Goal: Find contact information: Find contact information

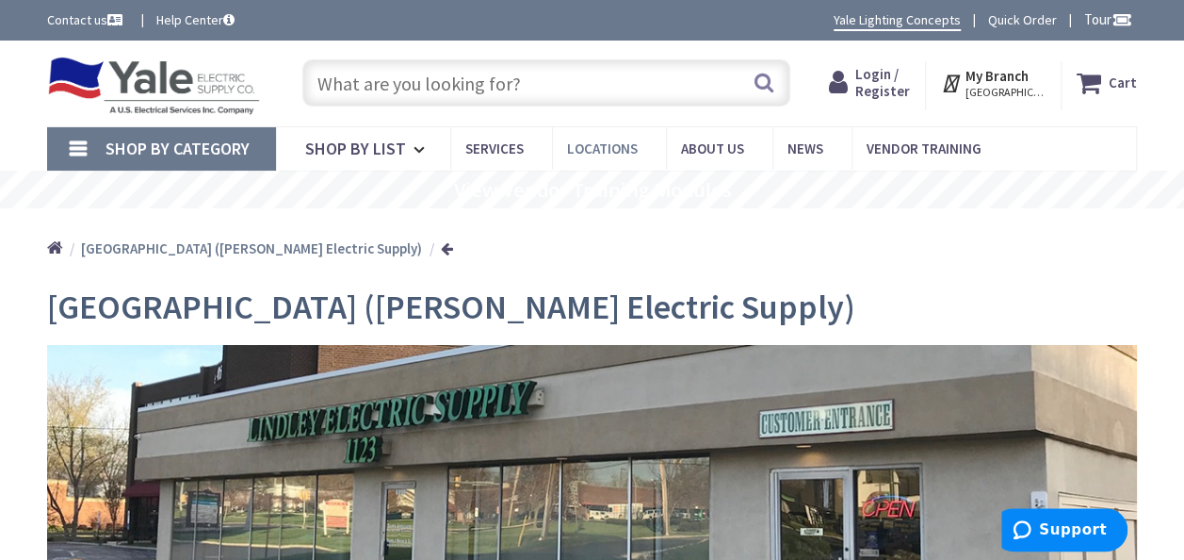
click at [593, 145] on span "Locations" at bounding box center [602, 148] width 71 height 18
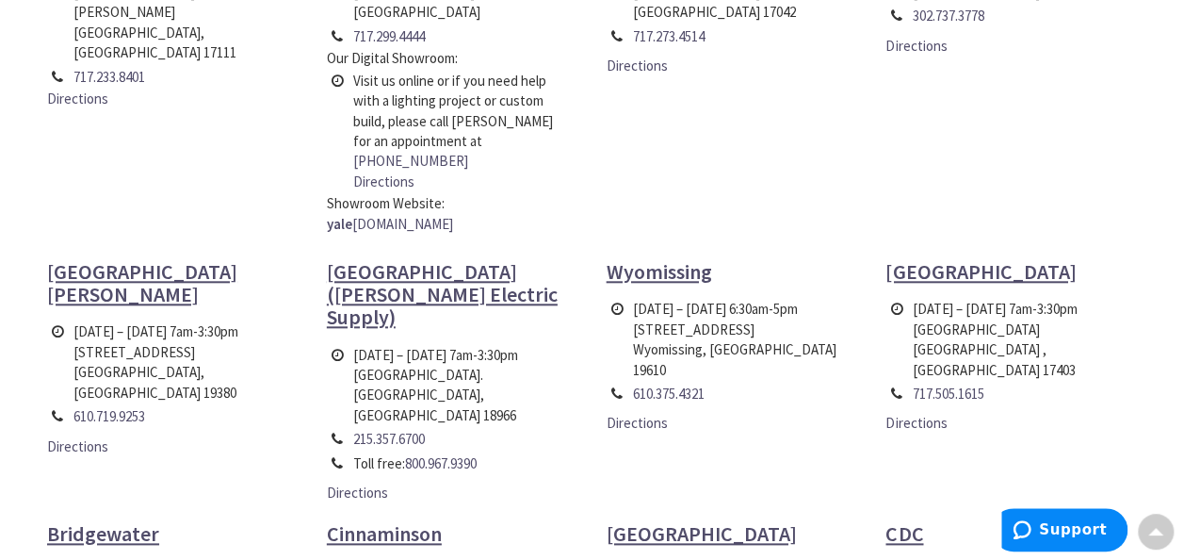
scroll to position [848, 0]
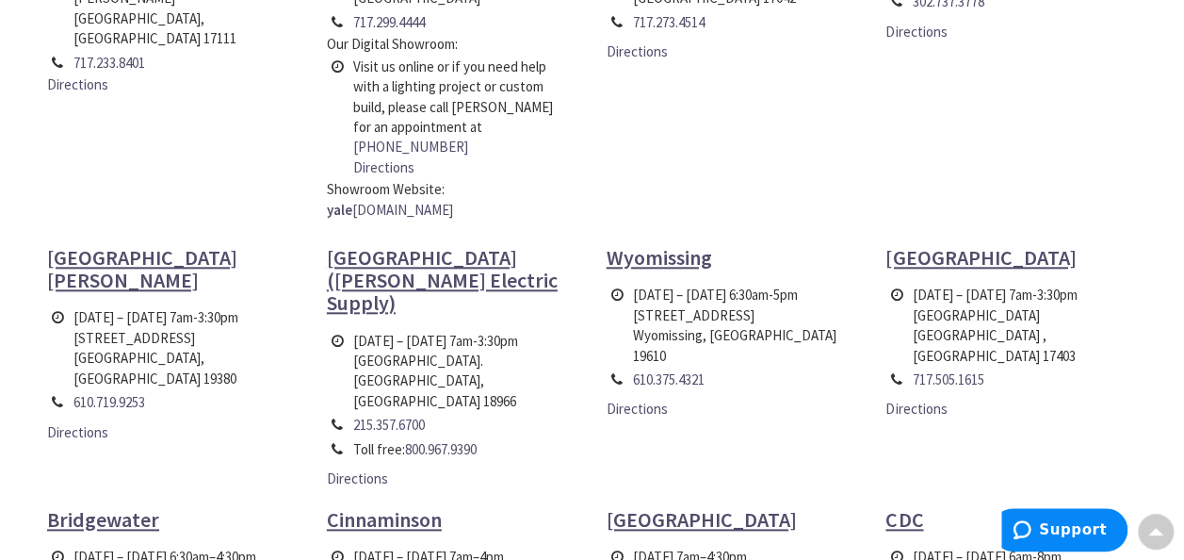
click at [409, 244] on span "[GEOGRAPHIC_DATA] ([PERSON_NAME] Electric Supply)" at bounding box center [442, 280] width 231 height 72
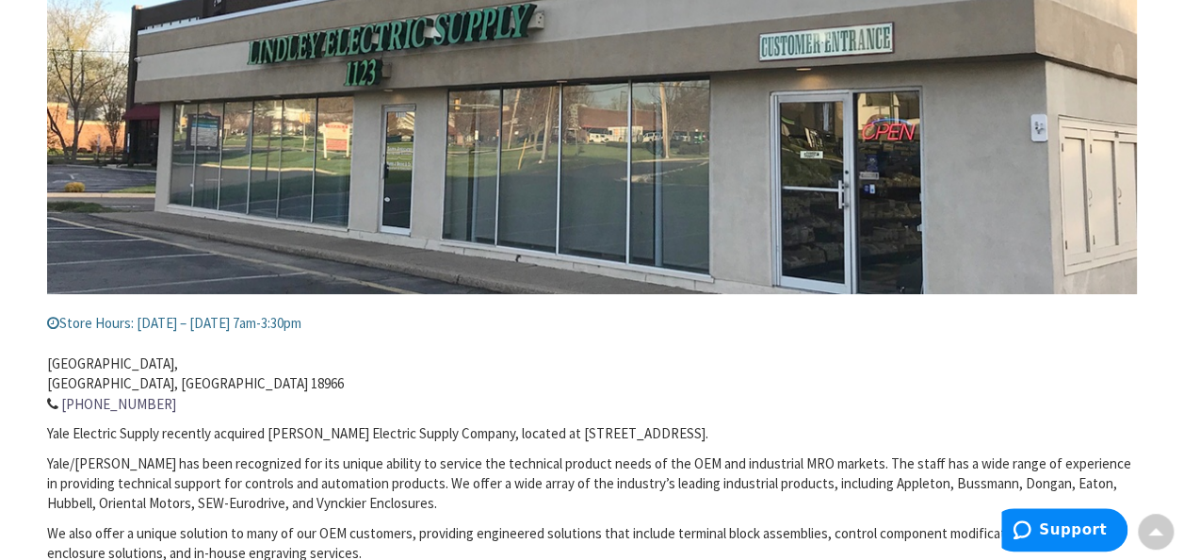
scroll to position [471, 0]
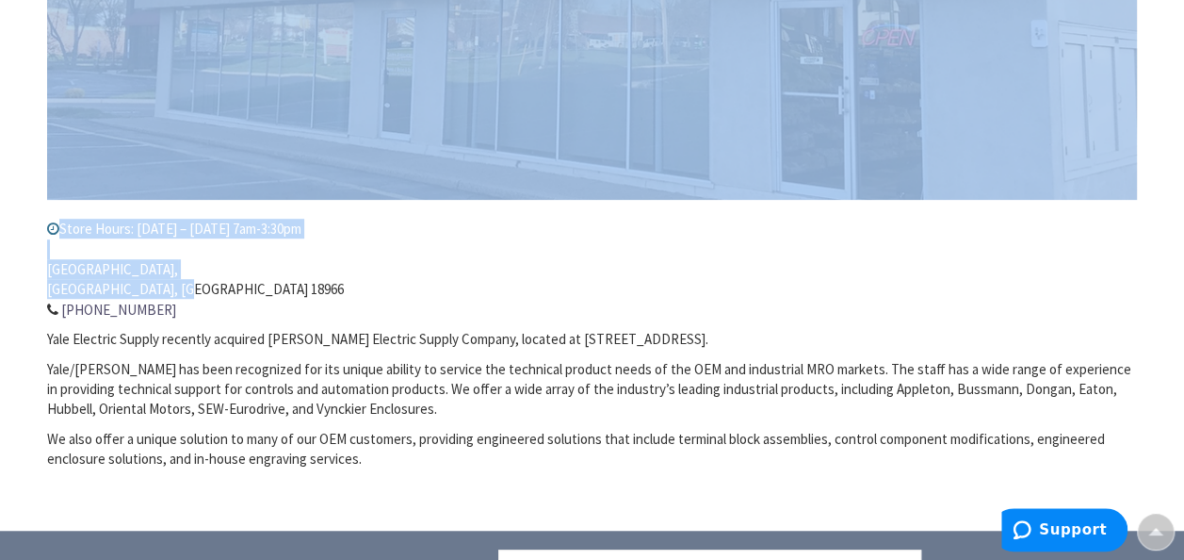
drag, startPoint x: 43, startPoint y: 267, endPoint x: 209, endPoint y: 287, distance: 167.1
click at [209, 287] on main "Southampton (Lindley Electric Supply) Store Hours: Monday – Friday 7am-3:30pm 1…" at bounding box center [592, 166] width 1184 height 726
drag, startPoint x: 212, startPoint y: 287, endPoint x: 333, endPoint y: 273, distance: 122.3
click at [333, 275] on address "1123 Street Road, Southampton, PA 18966 215-357-6700" at bounding box center [592, 279] width 1090 height 81
click at [243, 269] on address "1123 Street Road, Southampton, PA 18966 215-357-6700" at bounding box center [592, 279] width 1090 height 81
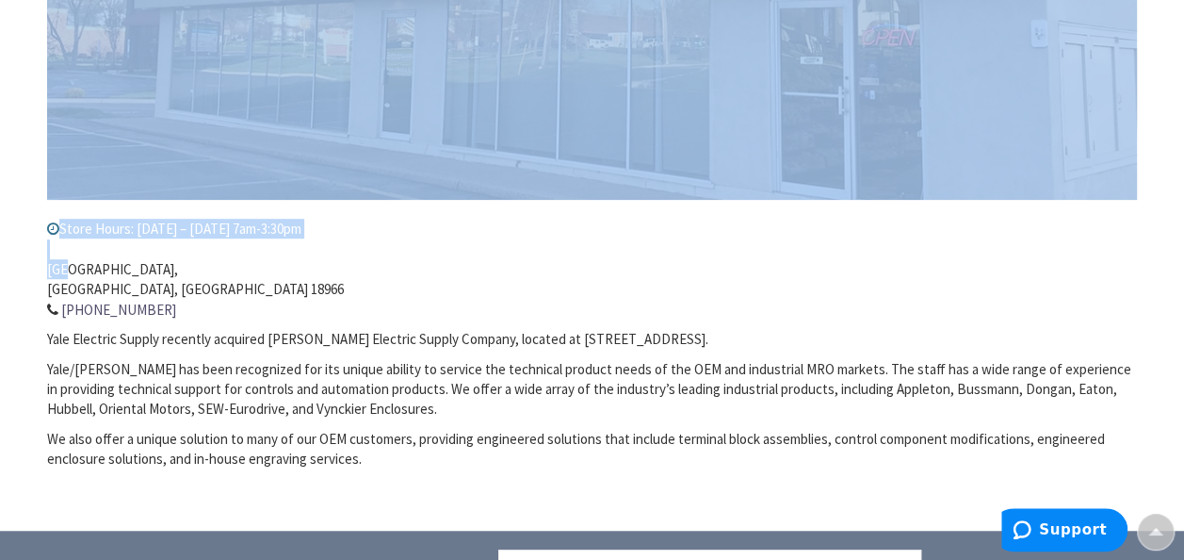
drag, startPoint x: 42, startPoint y: 266, endPoint x: 65, endPoint y: 270, distance: 23.1
click at [65, 270] on main "Southampton (Lindley Electric Supply) Store Hours: Monday – Friday 7am-3:30pm 1…" at bounding box center [592, 166] width 1184 height 726
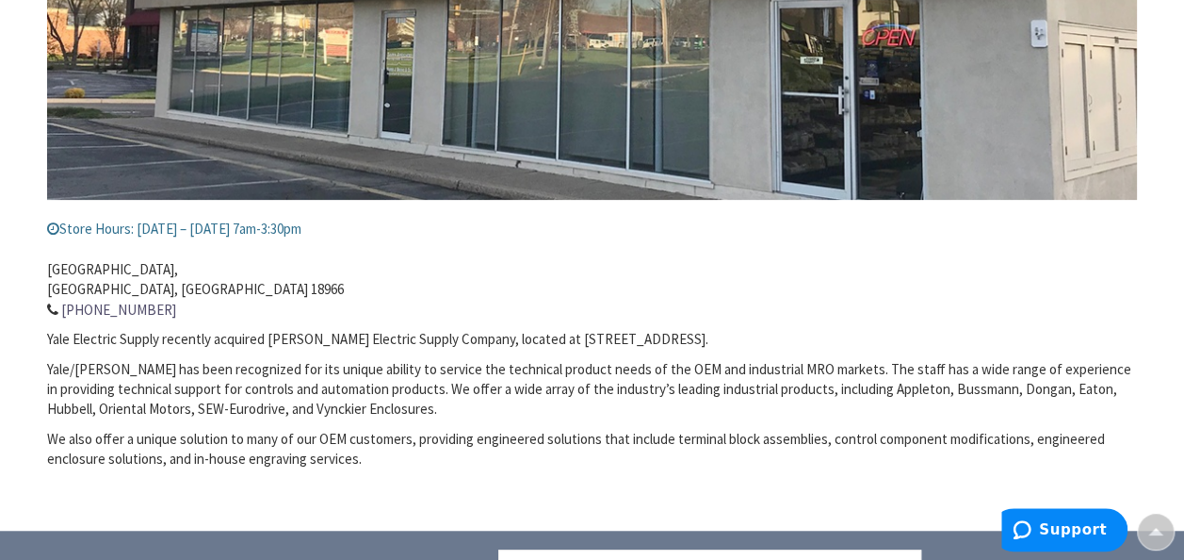
drag, startPoint x: 65, startPoint y: 270, endPoint x: 190, endPoint y: 289, distance: 126.7
click at [191, 289] on address "1123 Street Road, Southampton, PA 18966 215-357-6700" at bounding box center [592, 279] width 1090 height 81
drag, startPoint x: 196, startPoint y: 285, endPoint x: 47, endPoint y: 275, distance: 149.2
click at [47, 275] on address "1123 Street Road, Southampton, PA 18966 215-357-6700" at bounding box center [592, 279] width 1090 height 81
drag, startPoint x: 47, startPoint y: 275, endPoint x: 64, endPoint y: 275, distance: 17.0
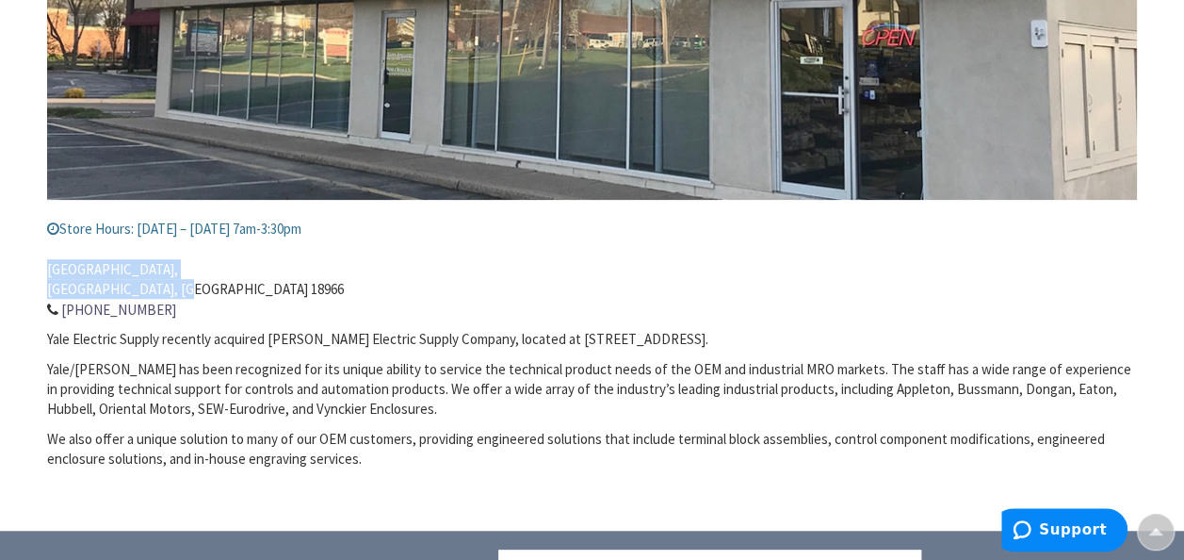
copy address "1123 Street Road, Southampton, PA 18966"
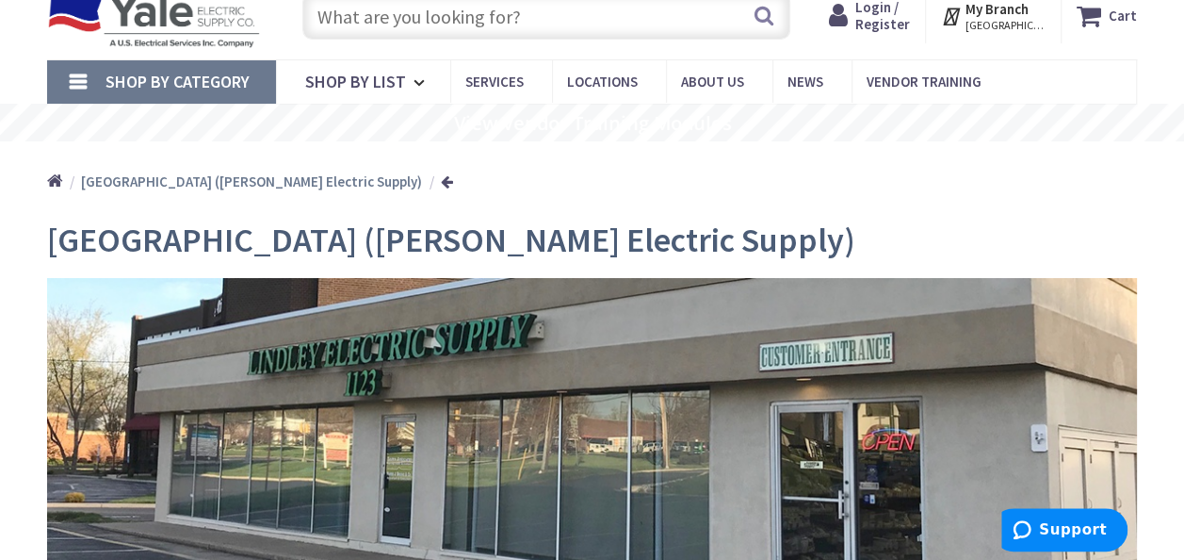
scroll to position [94, 0]
